Goal: Task Accomplishment & Management: Use online tool/utility

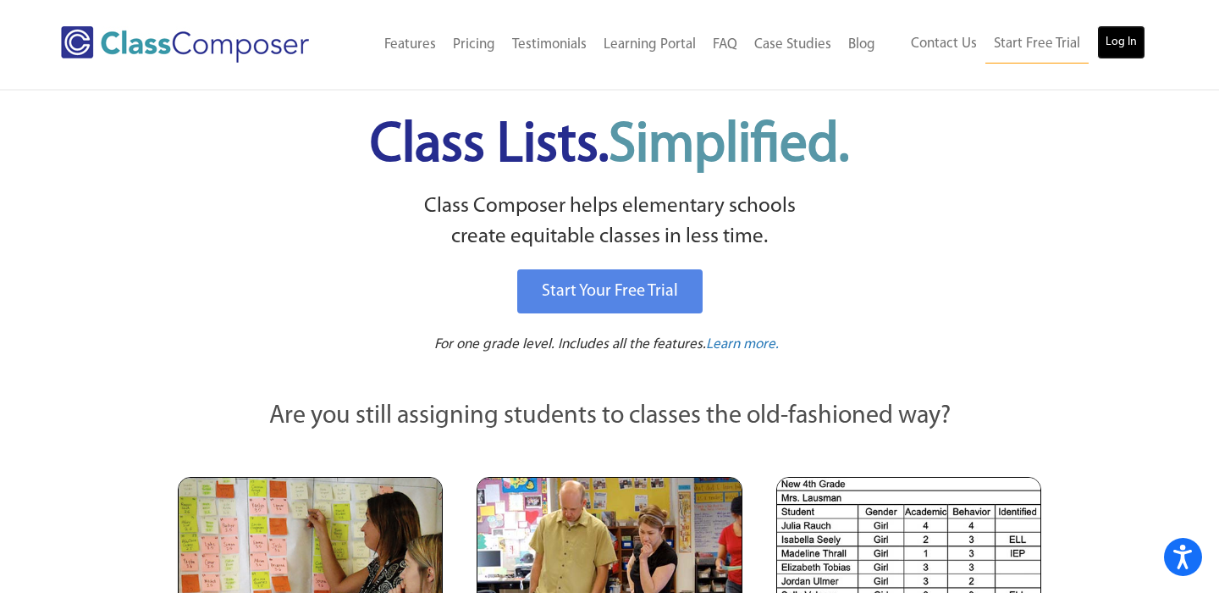
click at [1099, 36] on link "Log In" at bounding box center [1121, 42] width 48 height 34
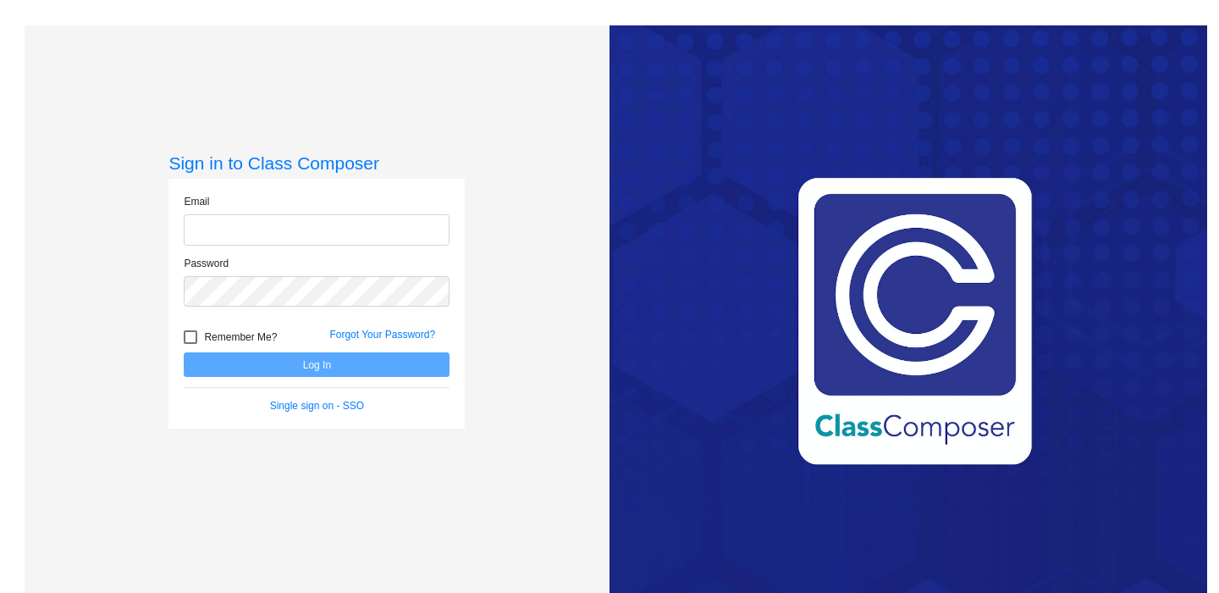
click at [349, 226] on input "email" at bounding box center [317, 229] width 266 height 31
type input "[EMAIL_ADDRESS][DOMAIN_NAME]"
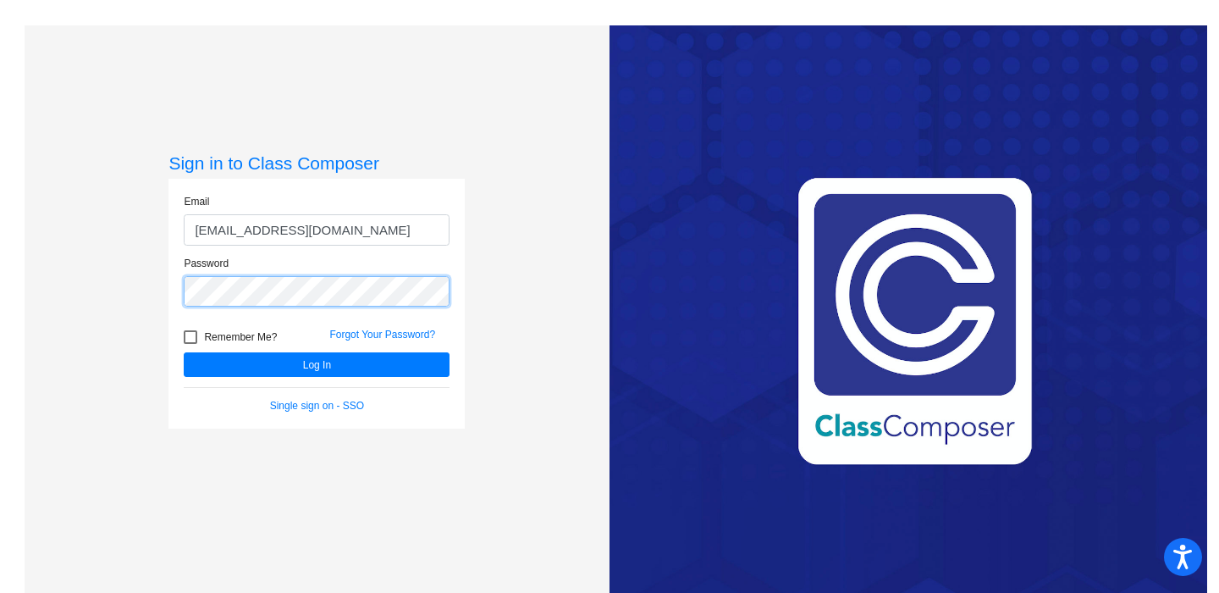
click at [184, 352] on button "Log In" at bounding box center [317, 364] width 266 height 25
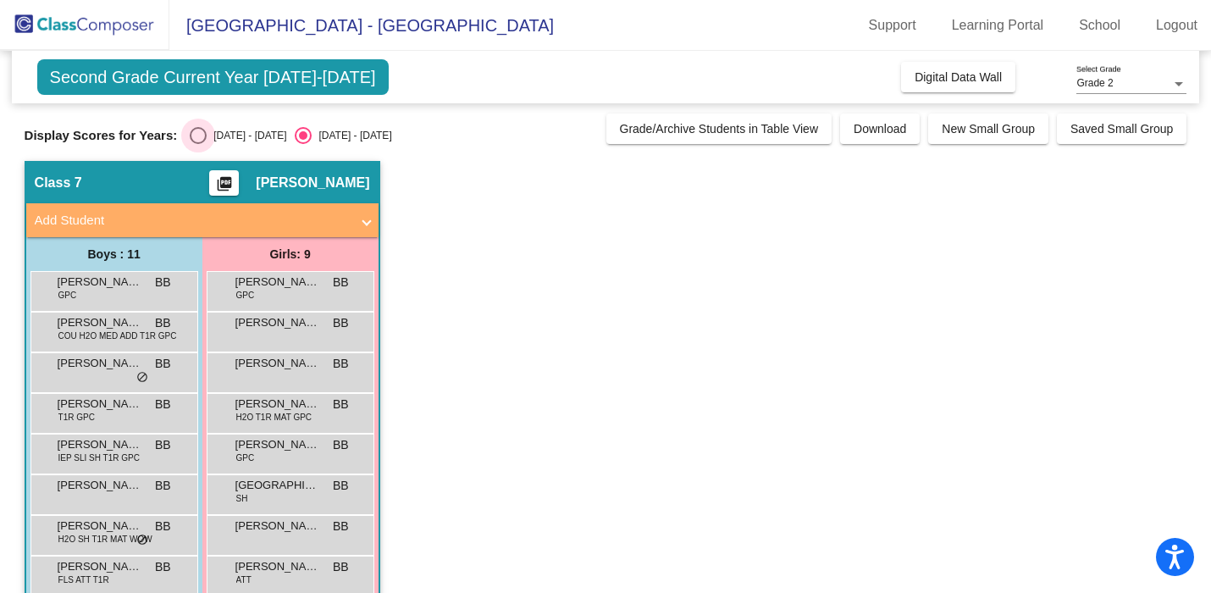
click at [207, 142] on div "[DATE] - [DATE]" at bounding box center [247, 135] width 80 height 15
click at [198, 144] on input "[DATE] - [DATE]" at bounding box center [197, 144] width 1 height 1
radio input "true"
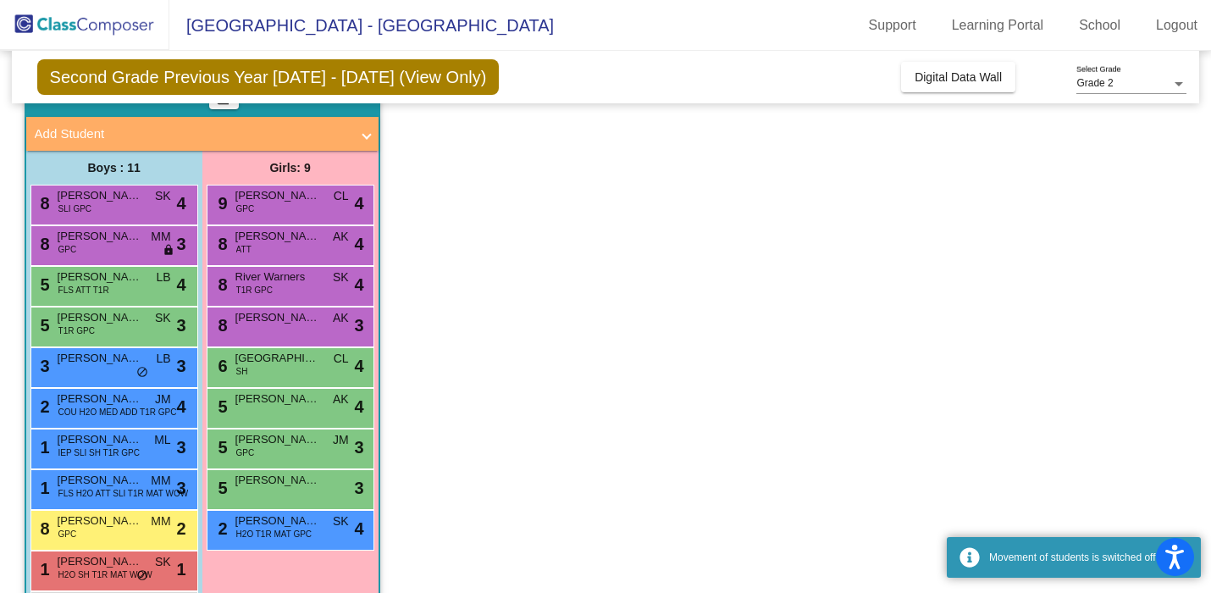
scroll to position [152, 0]
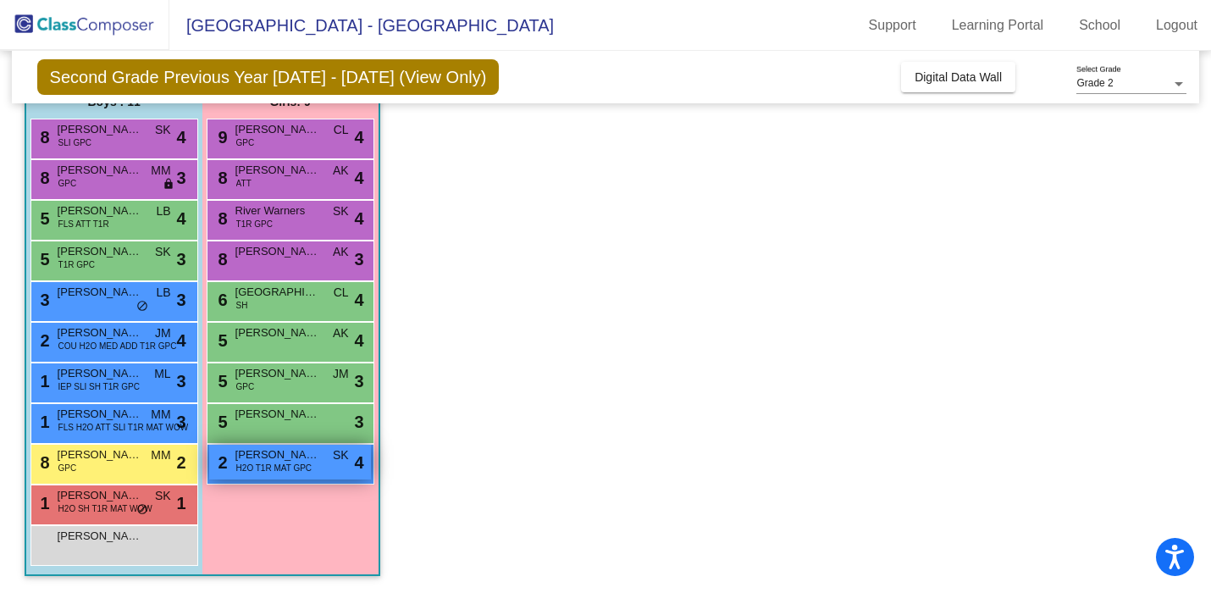
click at [304, 457] on span "[PERSON_NAME]" at bounding box center [277, 454] width 85 height 17
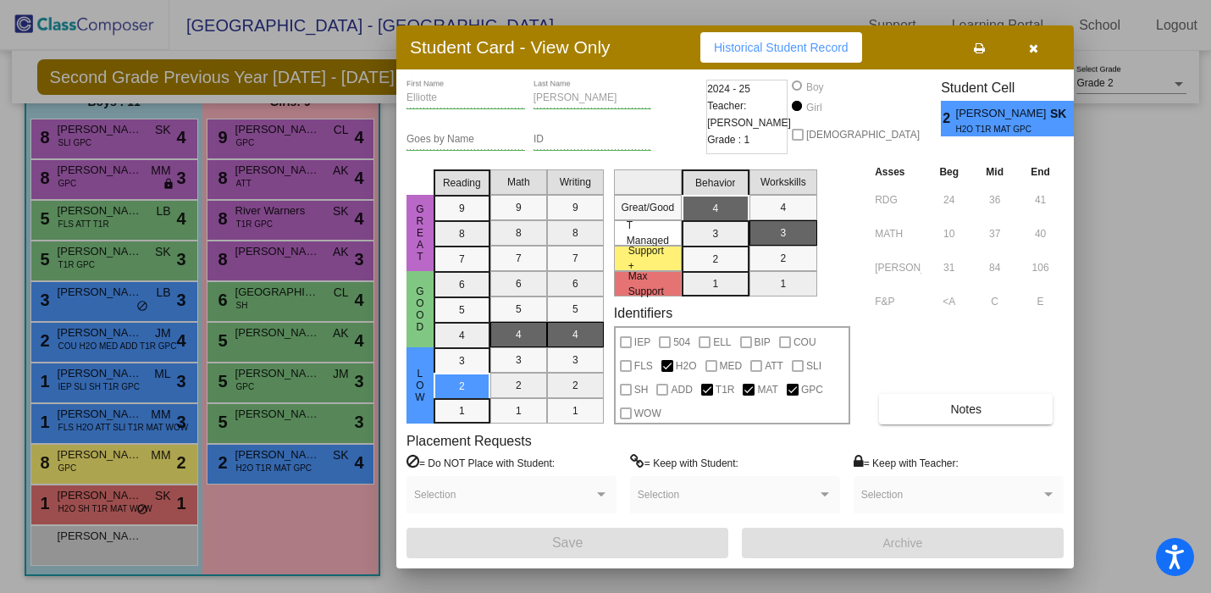
click at [1117, 334] on div at bounding box center [605, 296] width 1211 height 593
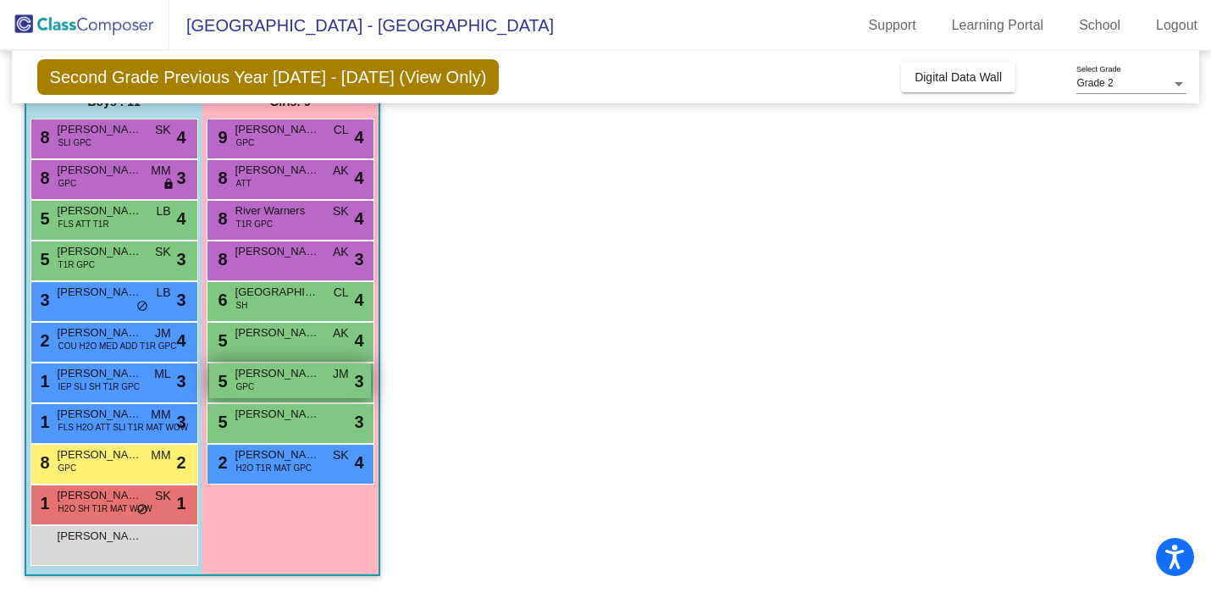
click at [318, 375] on span "[PERSON_NAME]" at bounding box center [277, 373] width 85 height 17
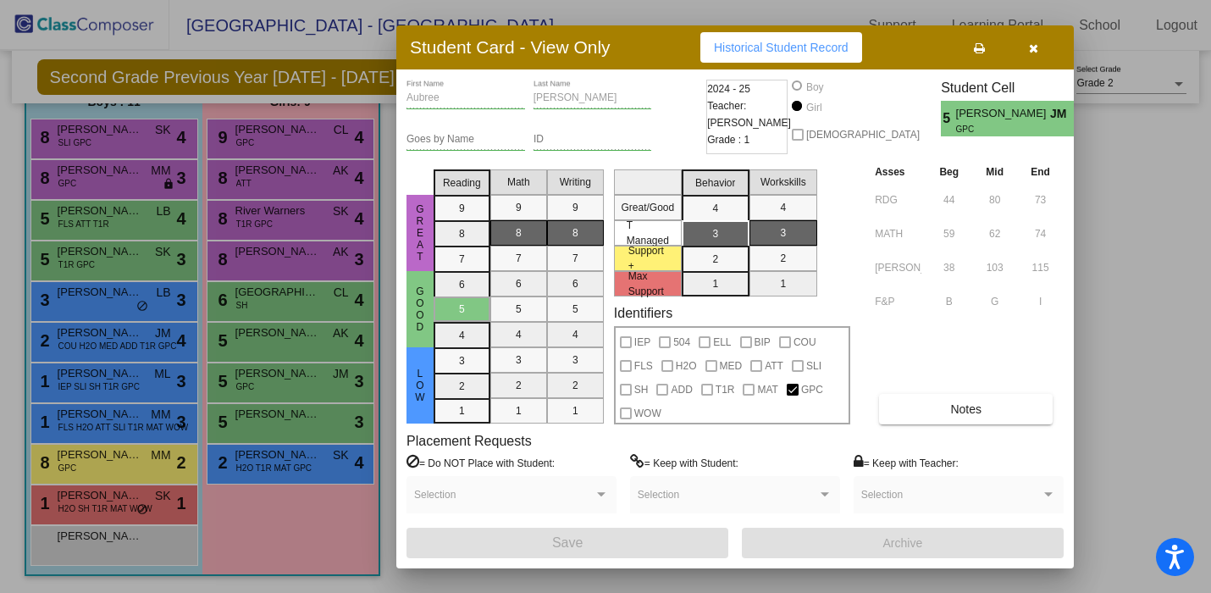
click at [1084, 355] on div at bounding box center [605, 296] width 1211 height 593
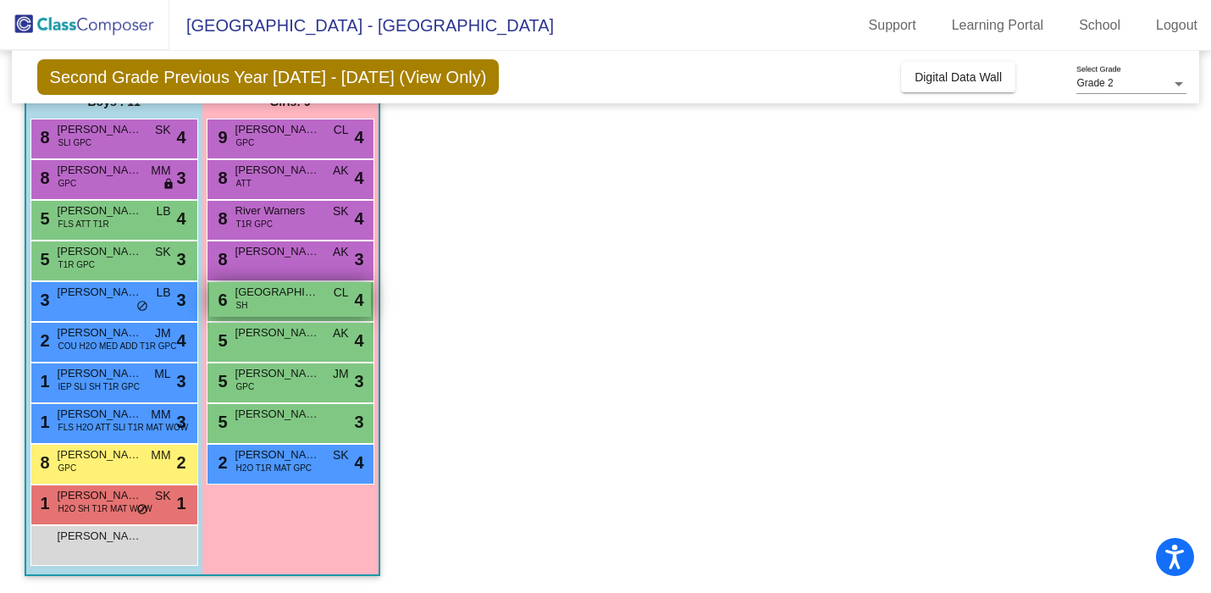
click at [321, 301] on div "6 Isla Wallis SH CL lock do_not_disturb_alt 4" at bounding box center [290, 299] width 162 height 35
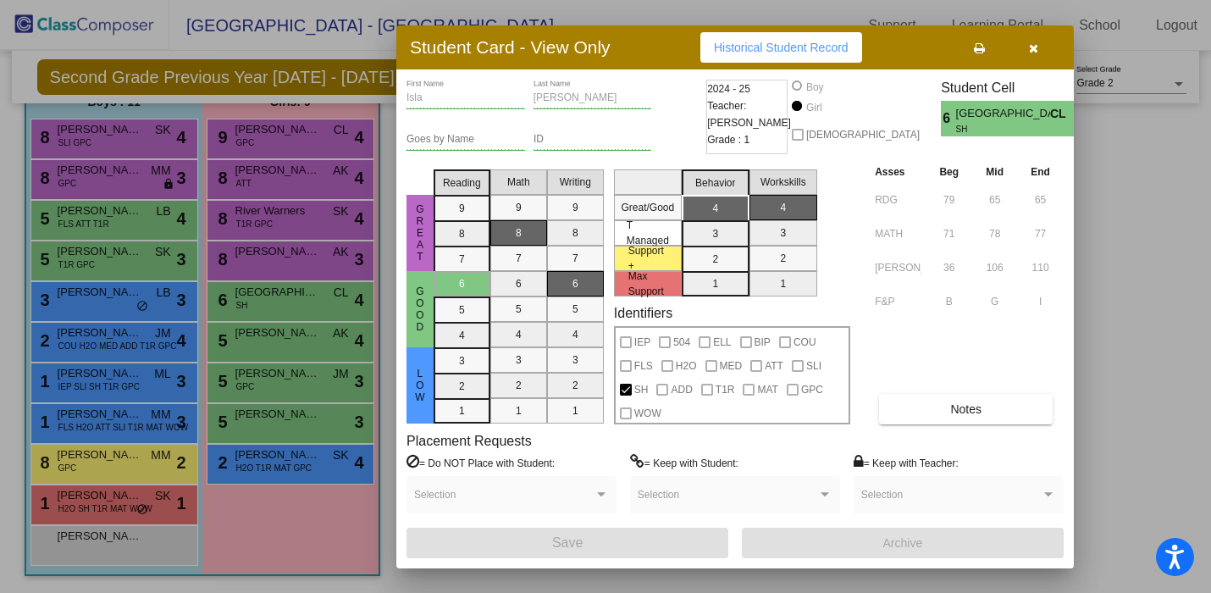
click at [1075, 317] on div at bounding box center [605, 296] width 1211 height 593
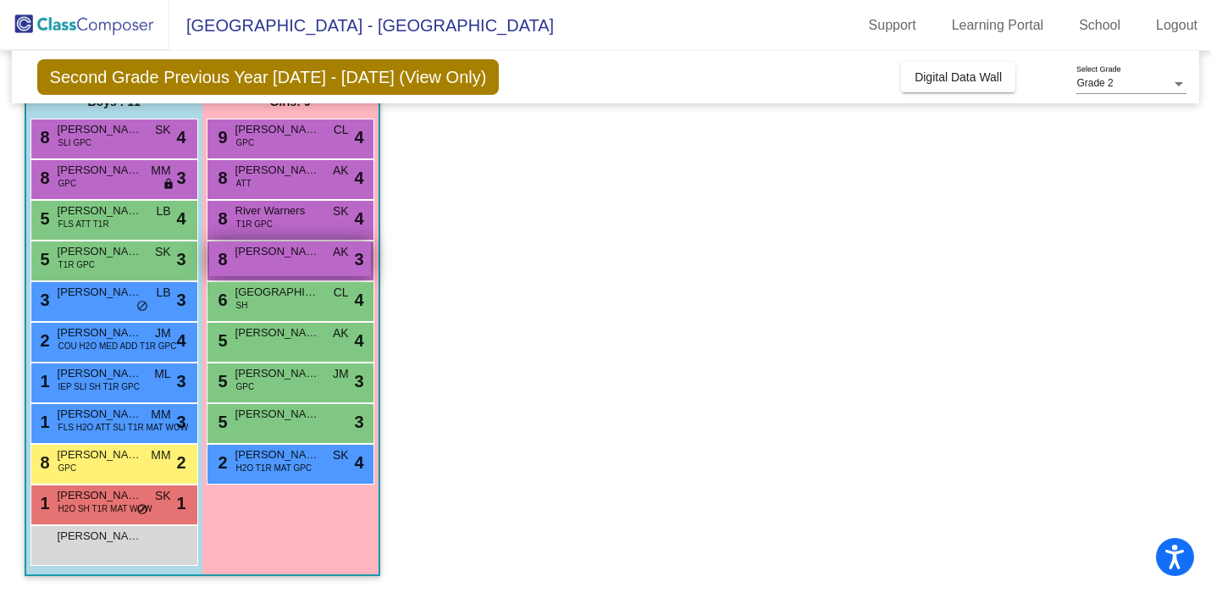
click at [324, 260] on div "8 [PERSON_NAME] AK lock do_not_disturb_alt 3" at bounding box center [290, 258] width 162 height 35
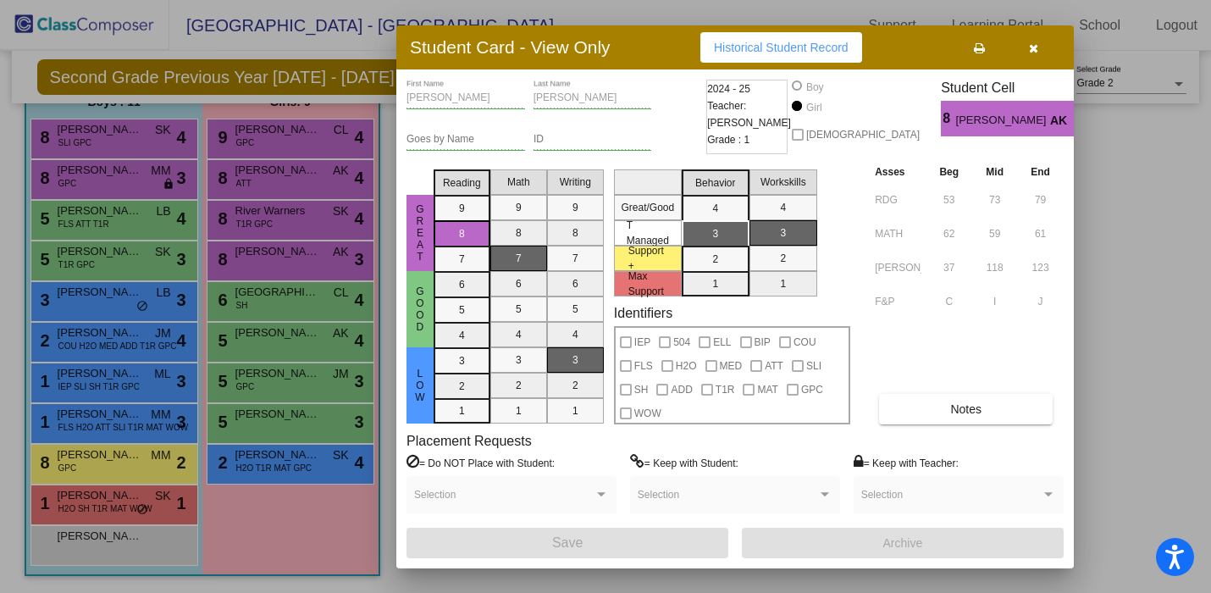
click at [1189, 373] on div at bounding box center [605, 296] width 1211 height 593
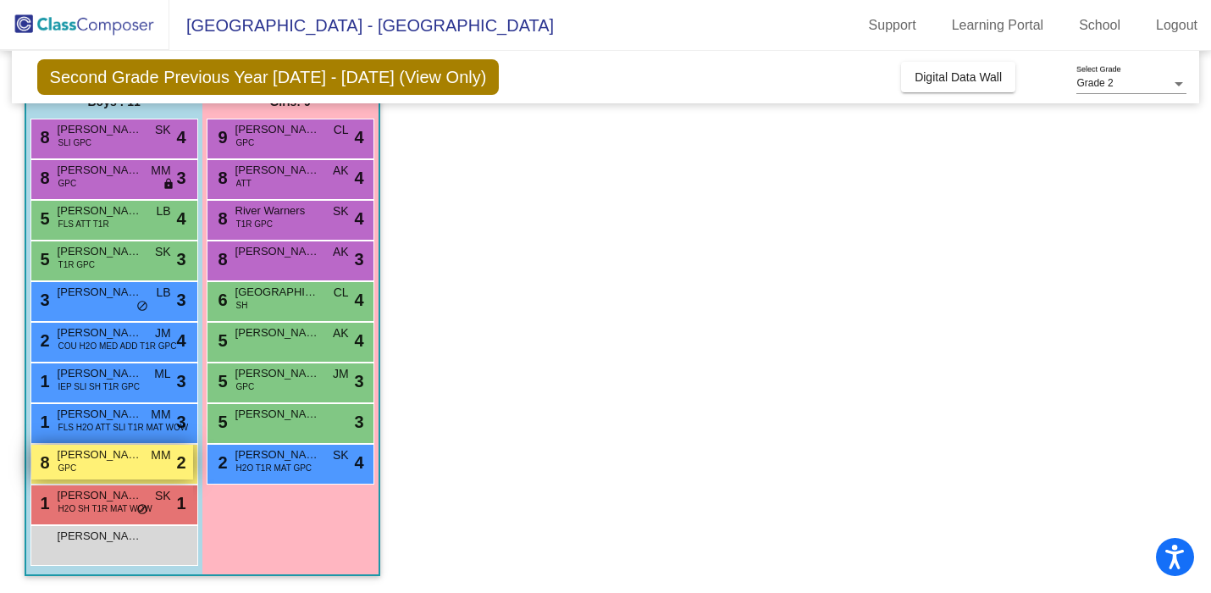
click at [58, 467] on span "GPC" at bounding box center [67, 467] width 19 height 13
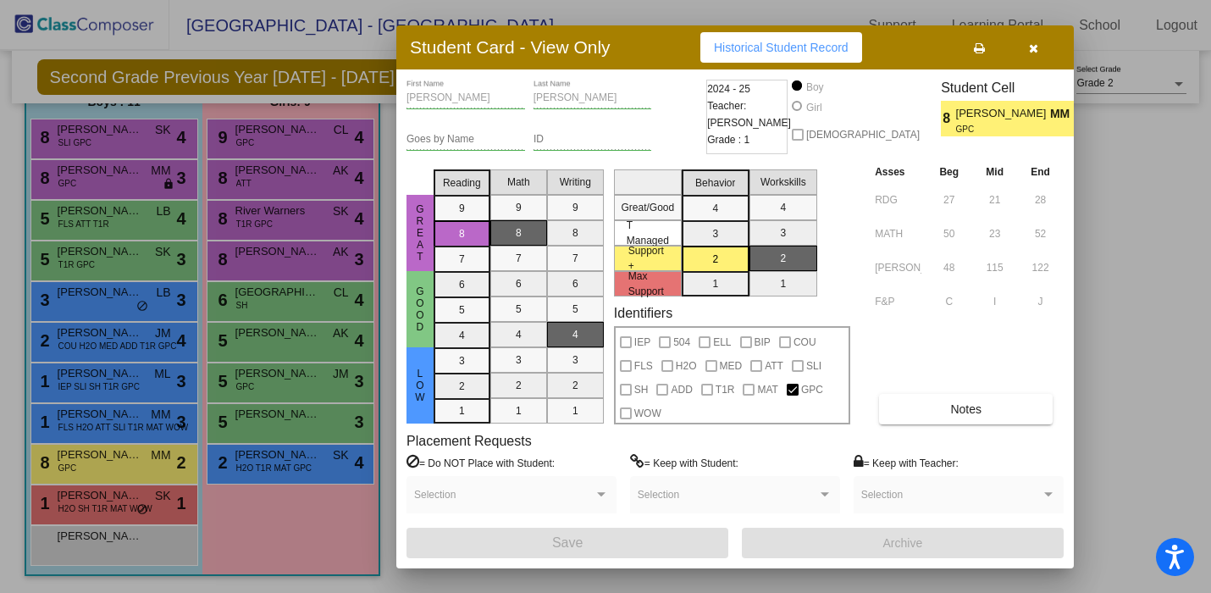
click at [1085, 356] on div at bounding box center [605, 296] width 1211 height 593
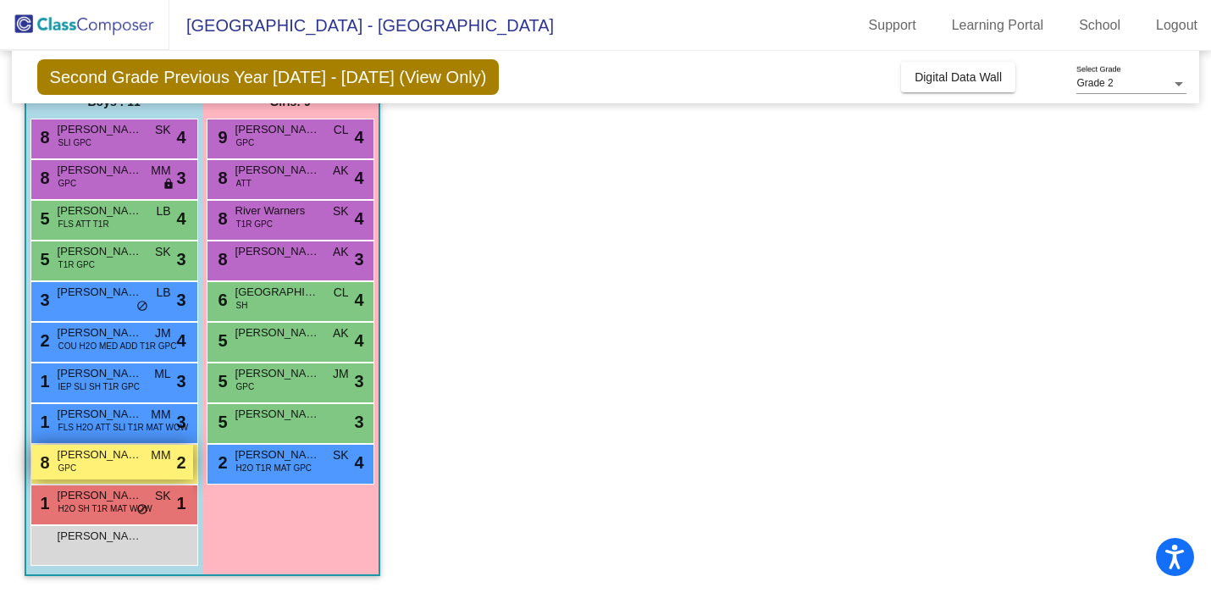
click at [133, 474] on div "8 [PERSON_NAME] GPC MM lock do_not_disturb_alt 2" at bounding box center [112, 461] width 162 height 35
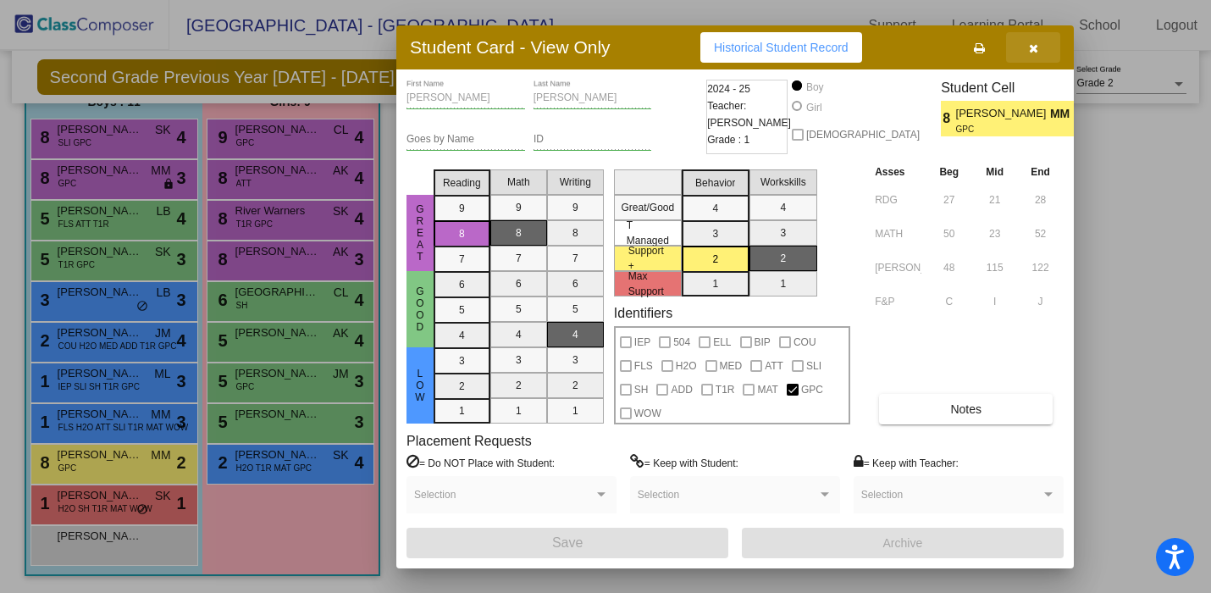
click at [1039, 49] on button "button" at bounding box center [1033, 47] width 54 height 30
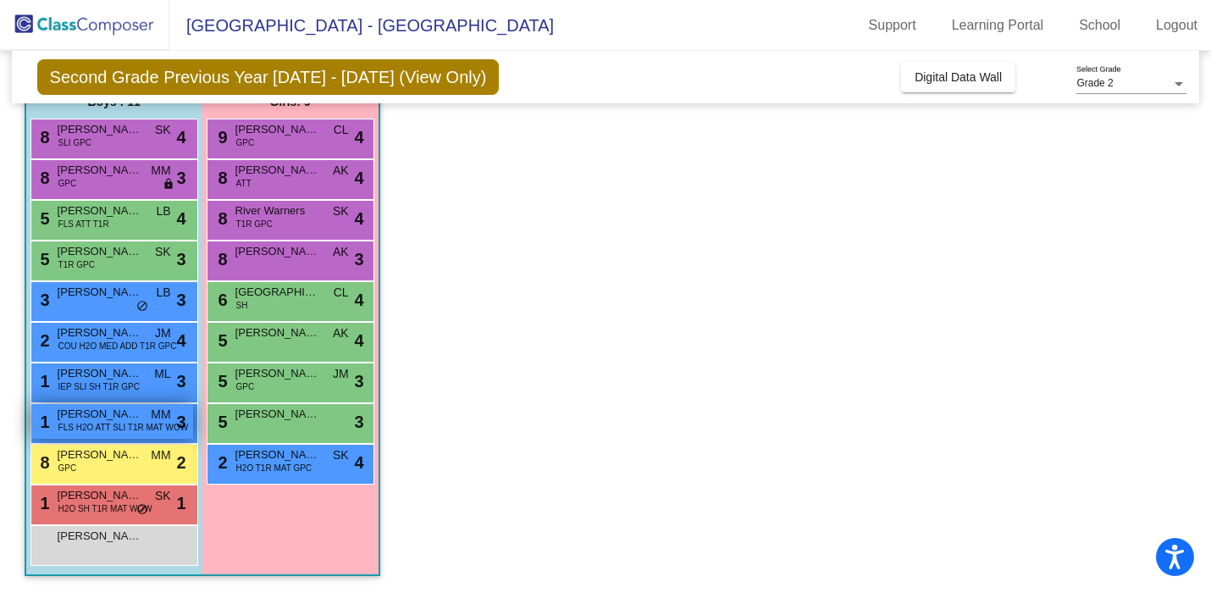
click at [102, 427] on span "FLS H2O ATT SLI T1R MAT WOW" at bounding box center [123, 427] width 130 height 13
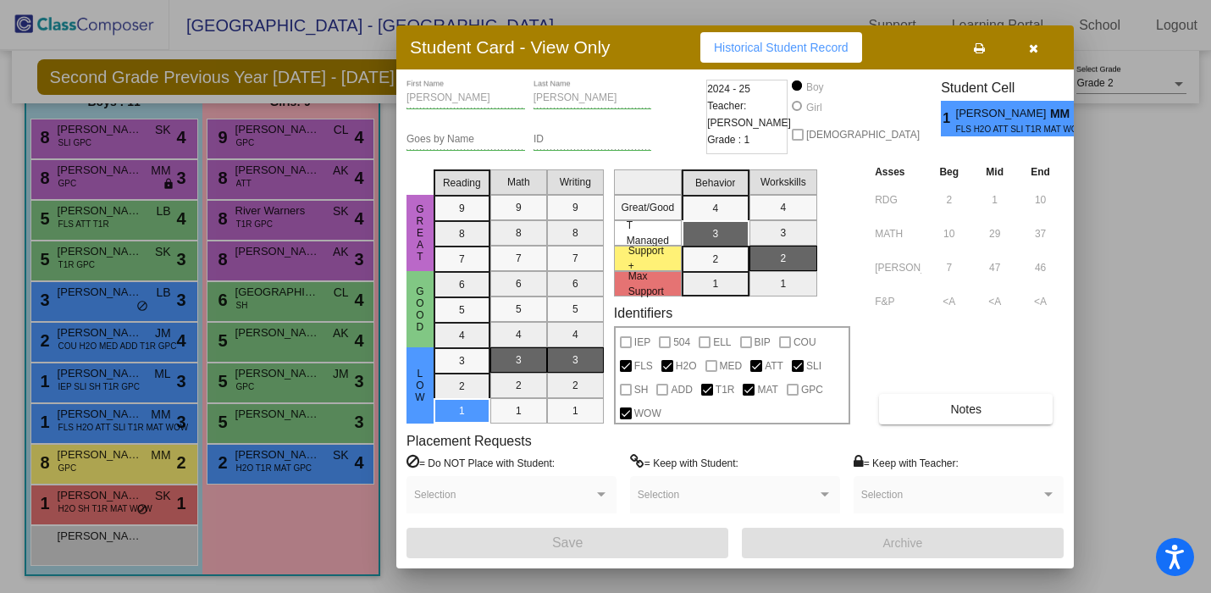
click at [1033, 56] on button "button" at bounding box center [1033, 47] width 54 height 30
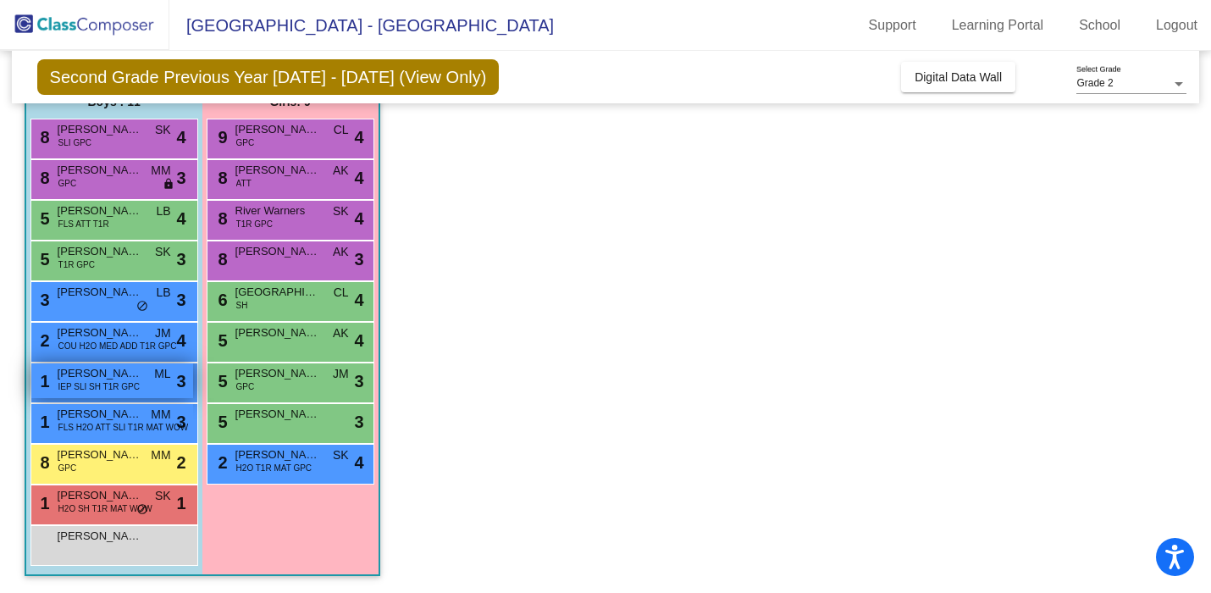
click at [168, 388] on div "1 [PERSON_NAME] IEP SLI SH T1R GPC ML lock do_not_disturb_alt 3" at bounding box center [112, 380] width 162 height 35
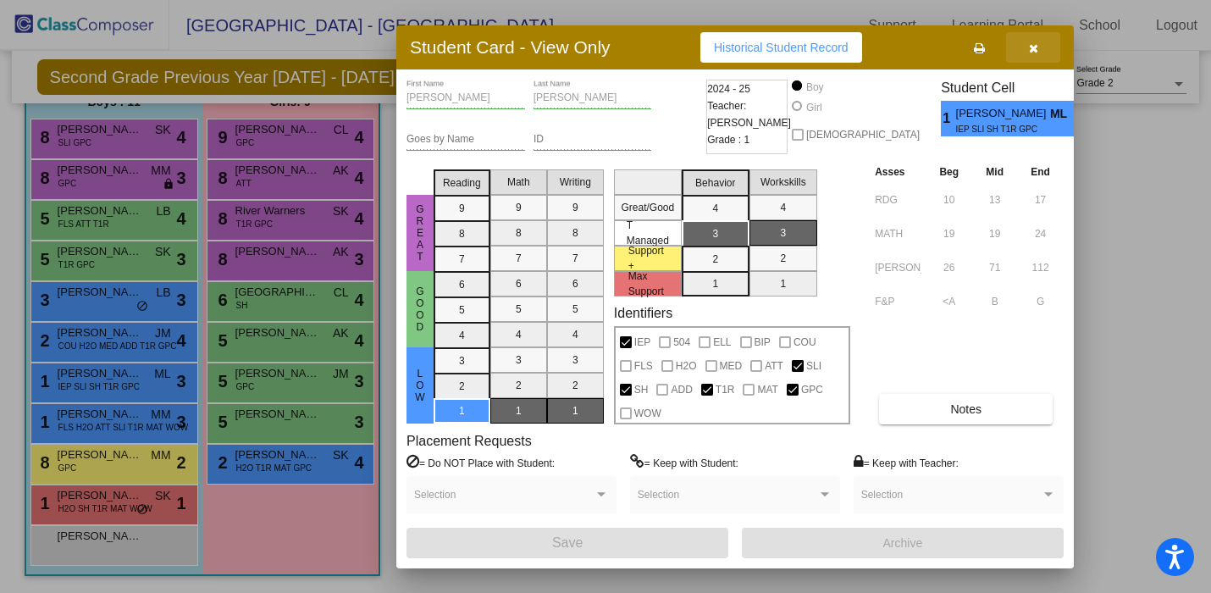
click at [1029, 49] on icon "button" at bounding box center [1033, 48] width 9 height 12
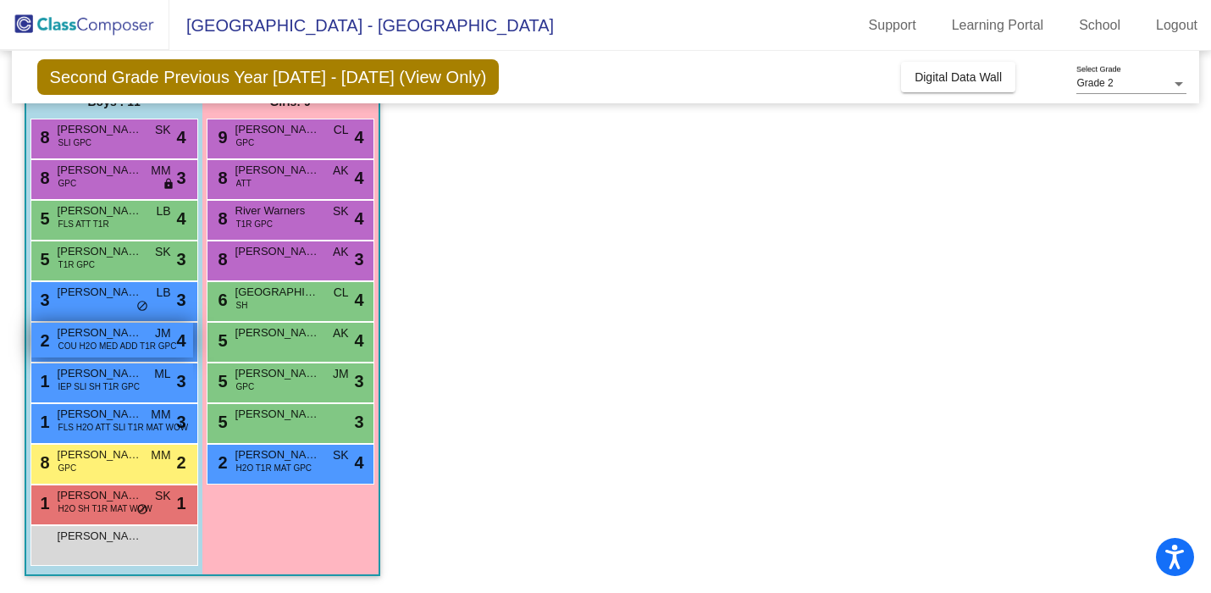
click at [97, 338] on span "[PERSON_NAME]" at bounding box center [100, 332] width 85 height 17
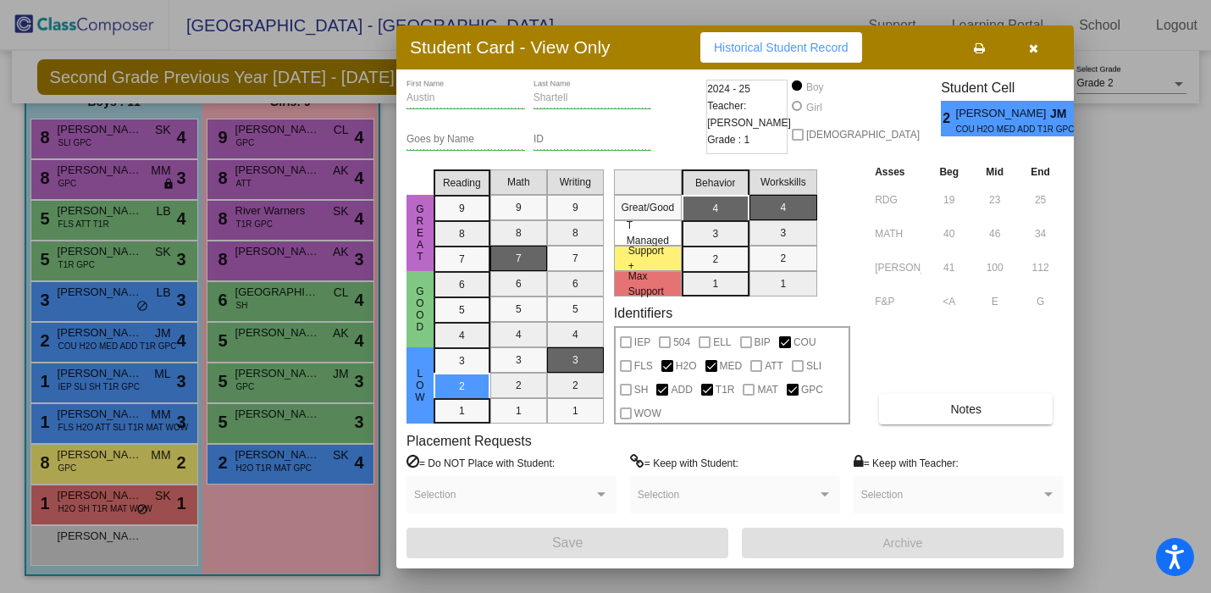
click at [1030, 45] on icon "button" at bounding box center [1033, 48] width 9 height 12
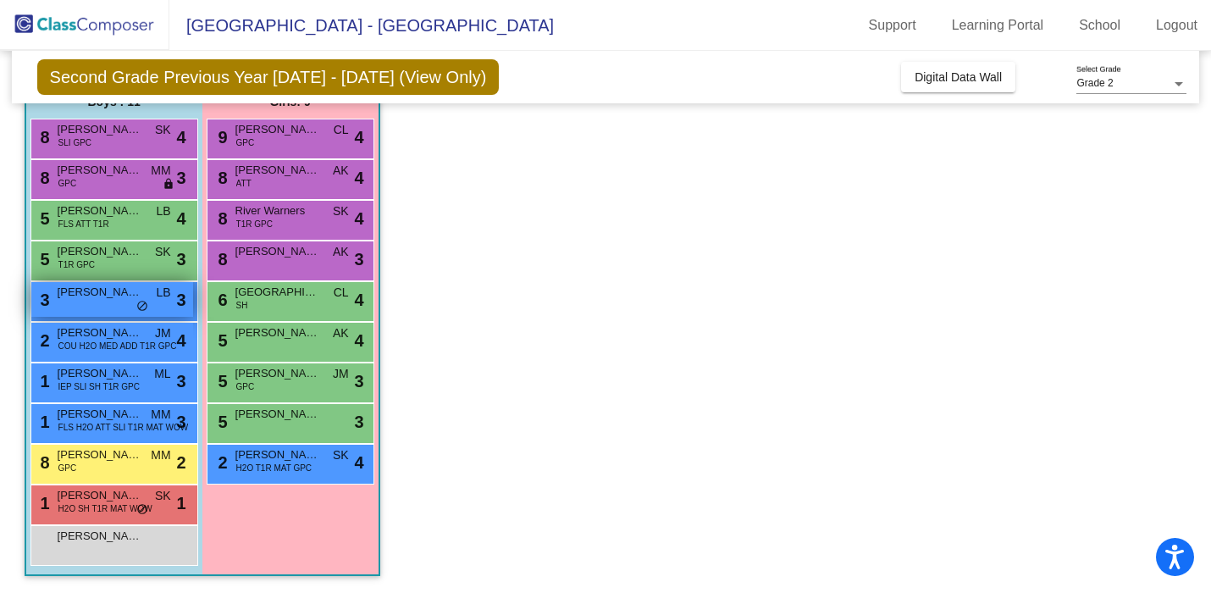
click at [98, 313] on div "3 [PERSON_NAME] LB lock do_not_disturb_alt 3" at bounding box center [112, 299] width 162 height 35
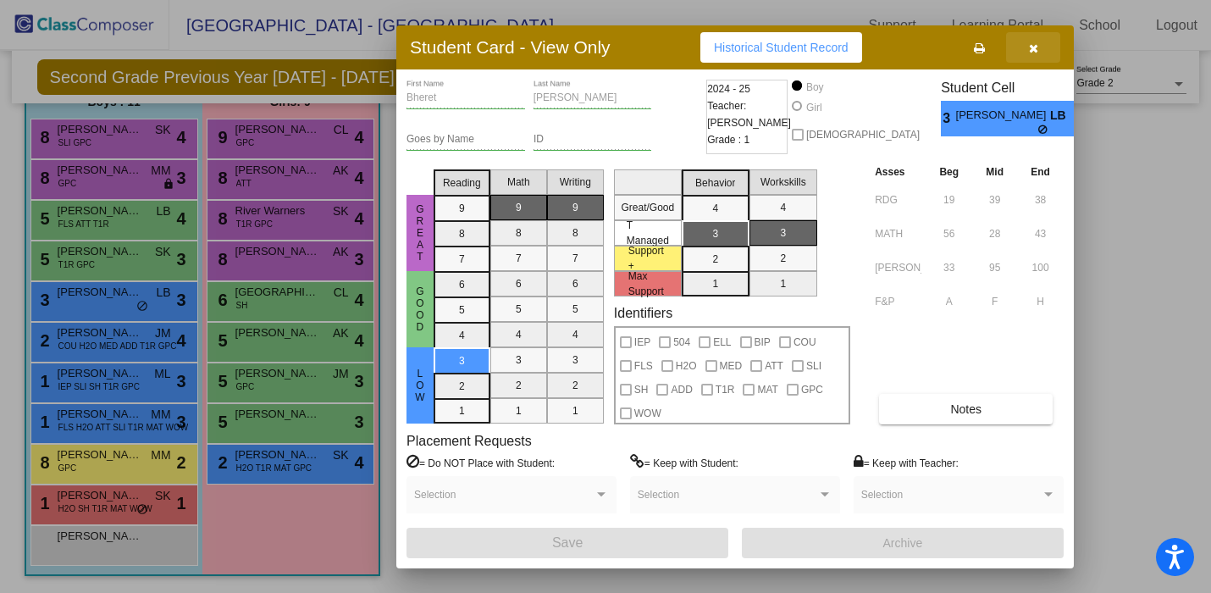
click at [1035, 42] on icon "button" at bounding box center [1033, 48] width 9 height 12
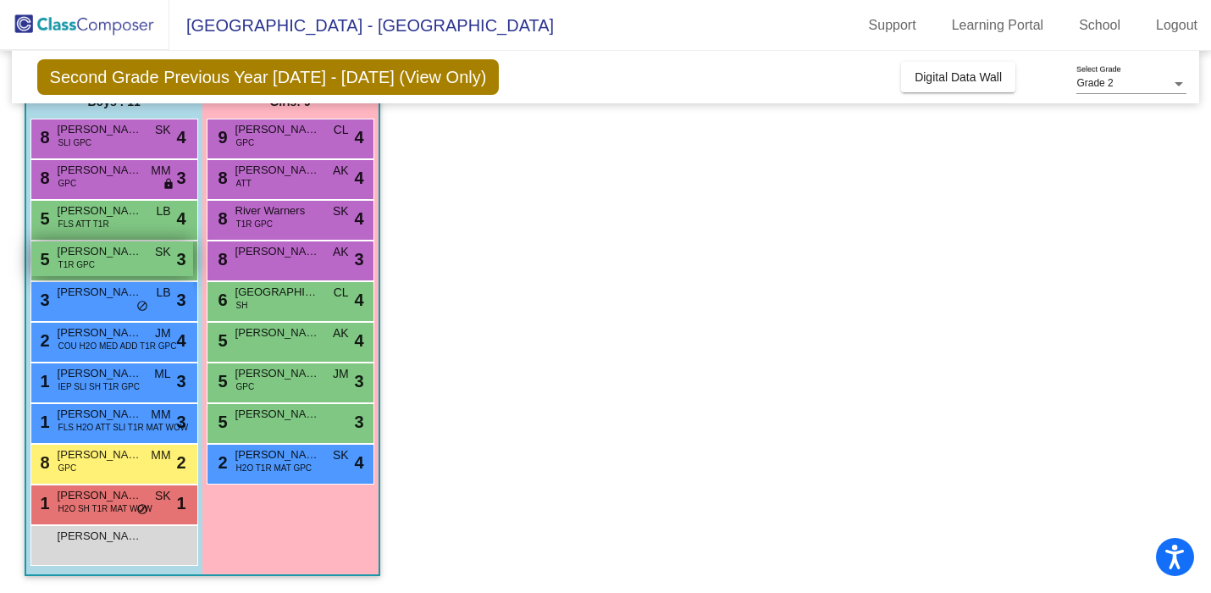
click at [124, 273] on div "5 [PERSON_NAME] T1R GPC SK lock do_not_disturb_alt 3" at bounding box center [112, 258] width 162 height 35
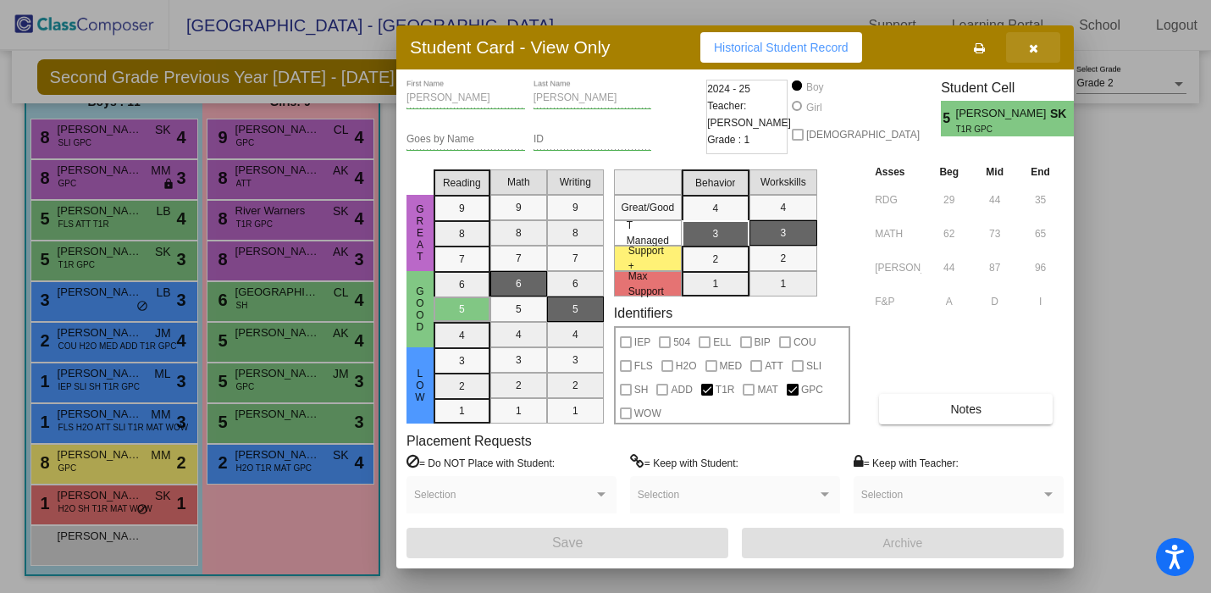
click at [1028, 32] on button "button" at bounding box center [1033, 47] width 54 height 30
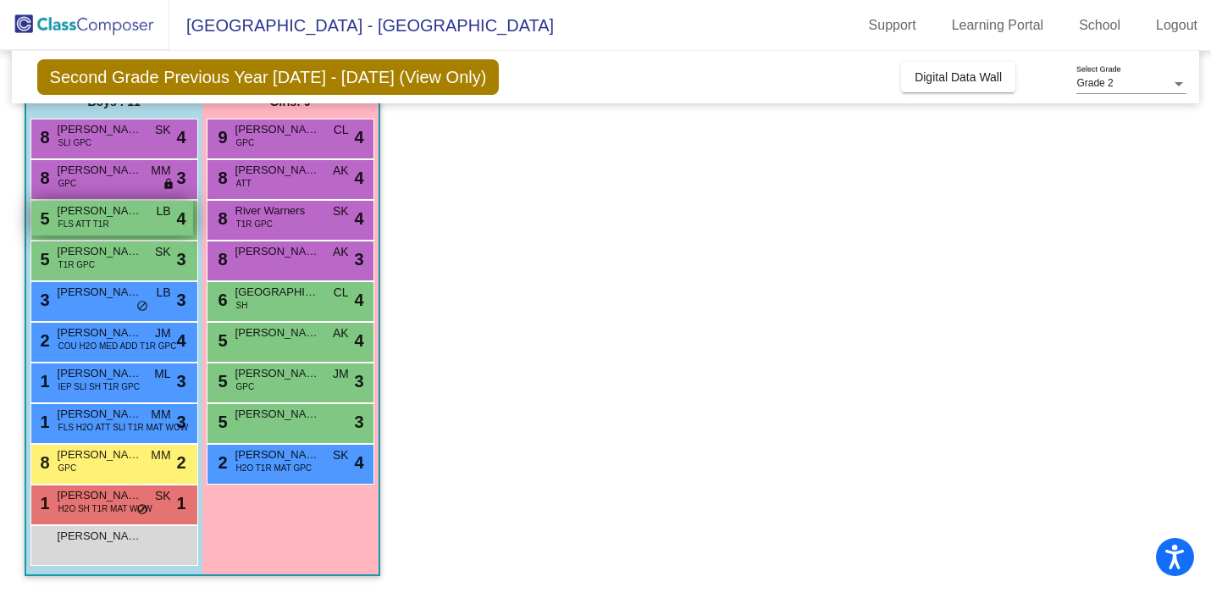
click at [119, 216] on span "[PERSON_NAME]" at bounding box center [100, 210] width 85 height 17
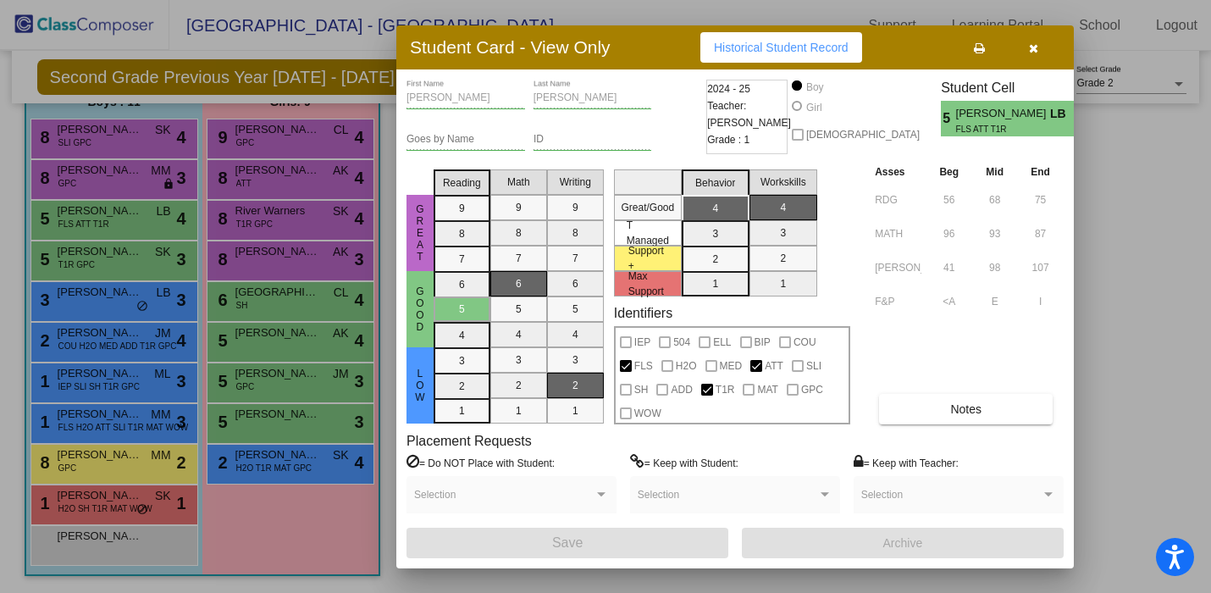
click at [1041, 62] on button "button" at bounding box center [1033, 47] width 54 height 30
